Goal: Task Accomplishment & Management: Use online tool/utility

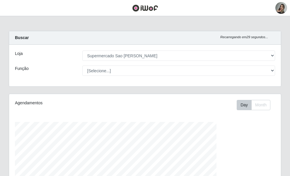
select select "383"
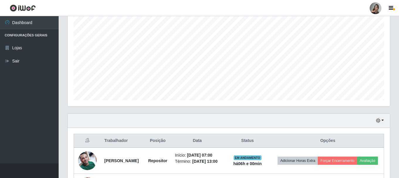
scroll to position [168, 0]
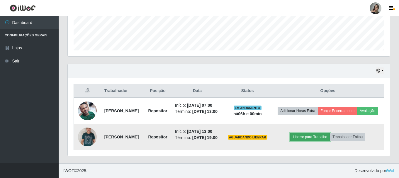
click at [290, 136] on button "Liberar para Trabalho" at bounding box center [310, 137] width 40 height 8
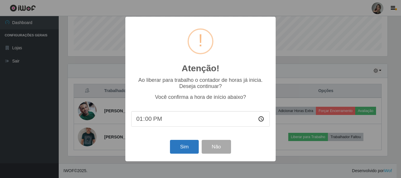
click at [190, 155] on div "Sim Não" at bounding box center [200, 146] width 138 height 17
click at [189, 146] on button "Sim" at bounding box center [184, 147] width 28 height 14
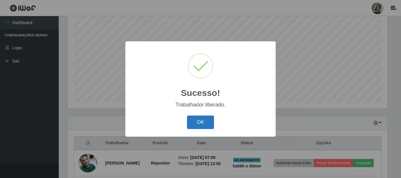
click at [203, 122] on button "OK" at bounding box center [200, 123] width 27 height 14
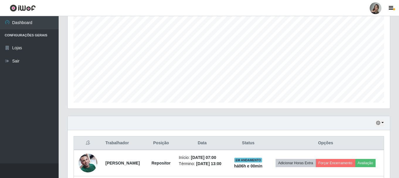
scroll to position [136, 0]
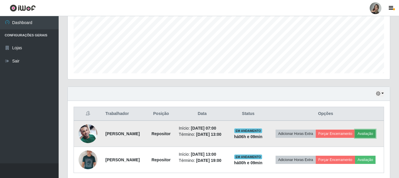
click at [290, 134] on button "Avaliação" at bounding box center [365, 134] width 21 height 8
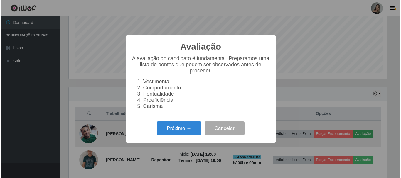
scroll to position [122, 319]
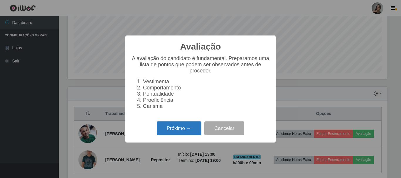
click at [192, 135] on button "Próximo →" at bounding box center [179, 128] width 45 height 14
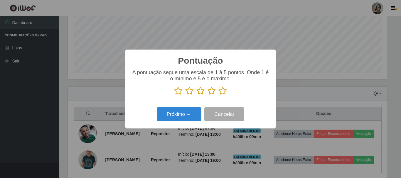
click at [191, 95] on icon at bounding box center [189, 91] width 8 height 9
click at [185, 95] on input "radio" at bounding box center [185, 95] width 0 height 0
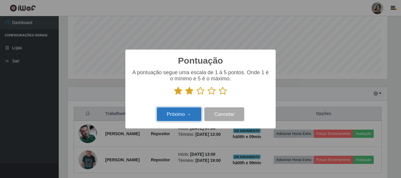
click at [187, 110] on button "Próximo →" at bounding box center [179, 114] width 45 height 14
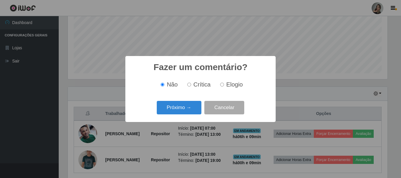
click at [187, 110] on button "Próximo →" at bounding box center [179, 108] width 45 height 14
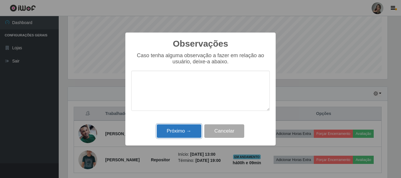
click at [187, 128] on button "Próximo →" at bounding box center [179, 131] width 45 height 14
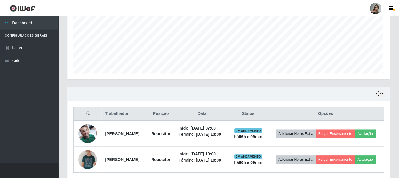
scroll to position [122, 322]
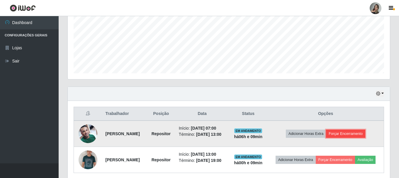
click at [290, 138] on button "Forçar Encerramento" at bounding box center [345, 134] width 39 height 8
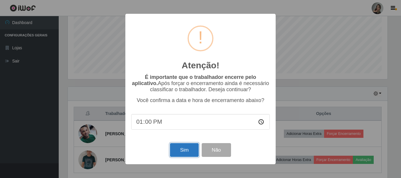
click at [190, 153] on button "Sim" at bounding box center [184, 150] width 28 height 14
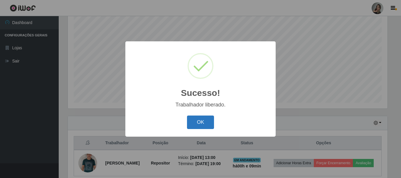
click at [197, 126] on button "OK" at bounding box center [200, 123] width 27 height 14
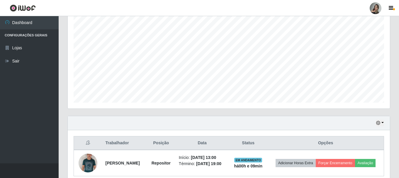
scroll to position [133, 0]
